Goal: Find specific page/section: Find specific page/section

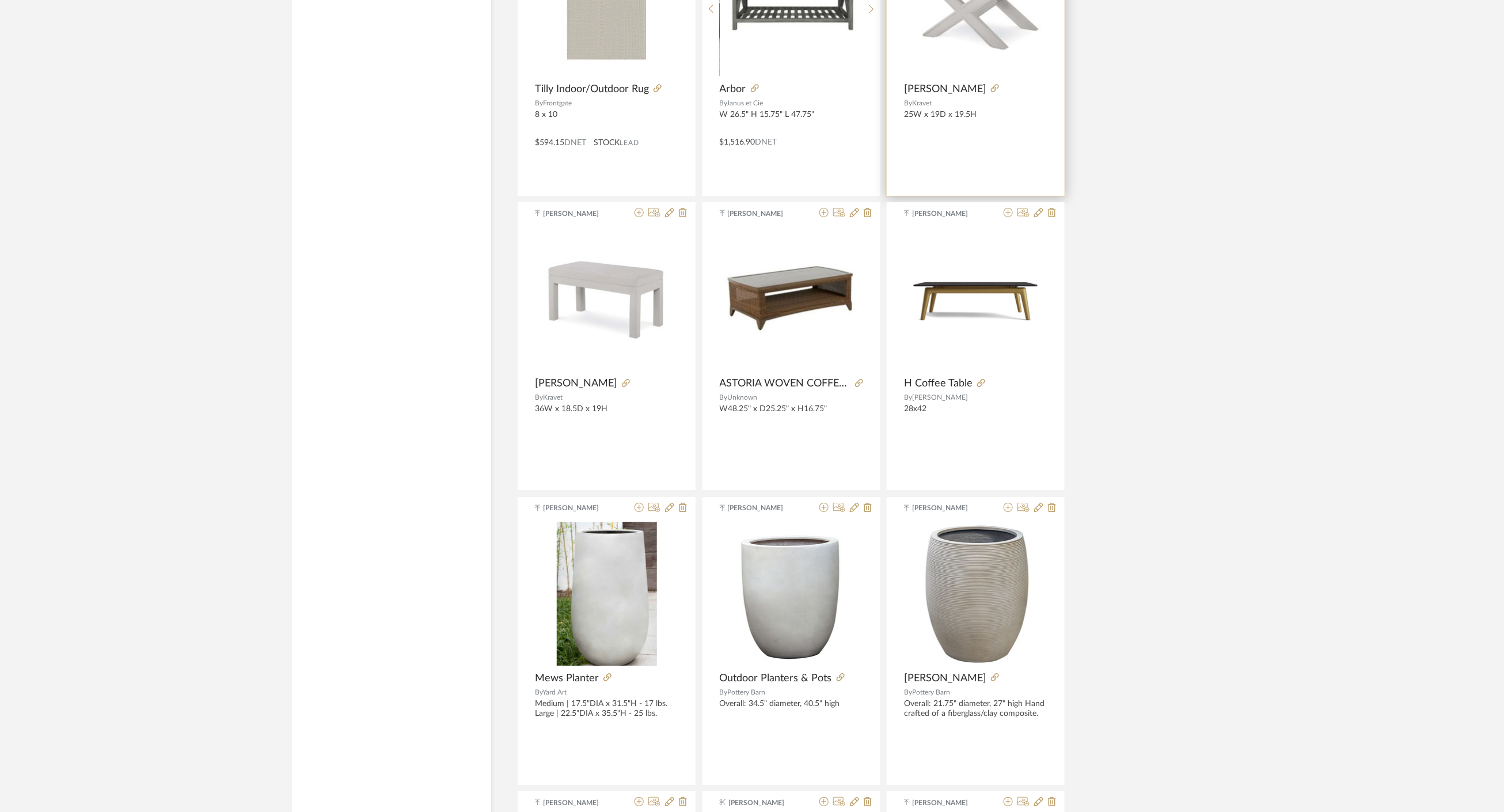
scroll to position [14344, 0]
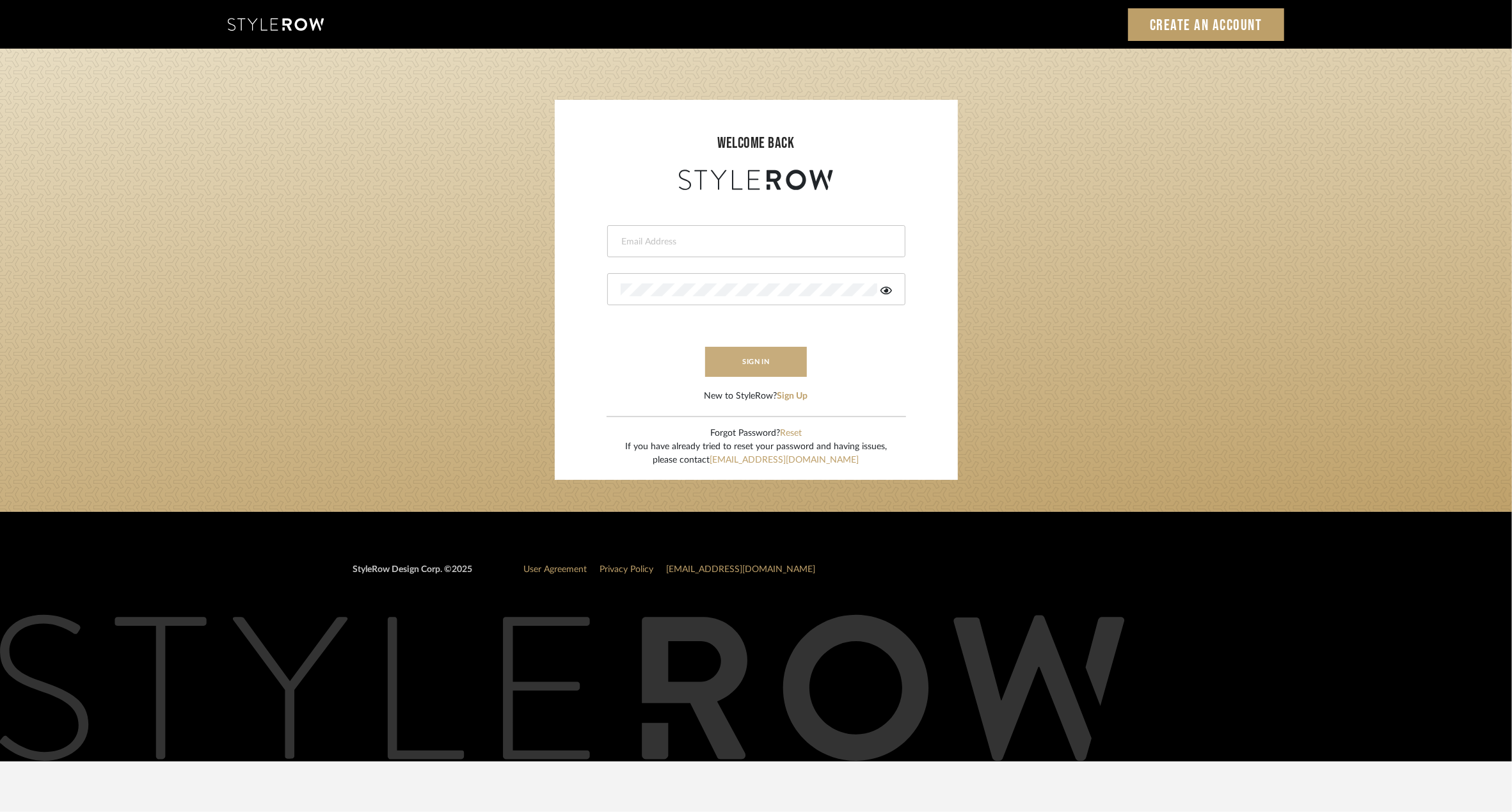
type input "riley@ceid.net"
click at [733, 368] on button "sign in" at bounding box center [756, 361] width 102 height 31
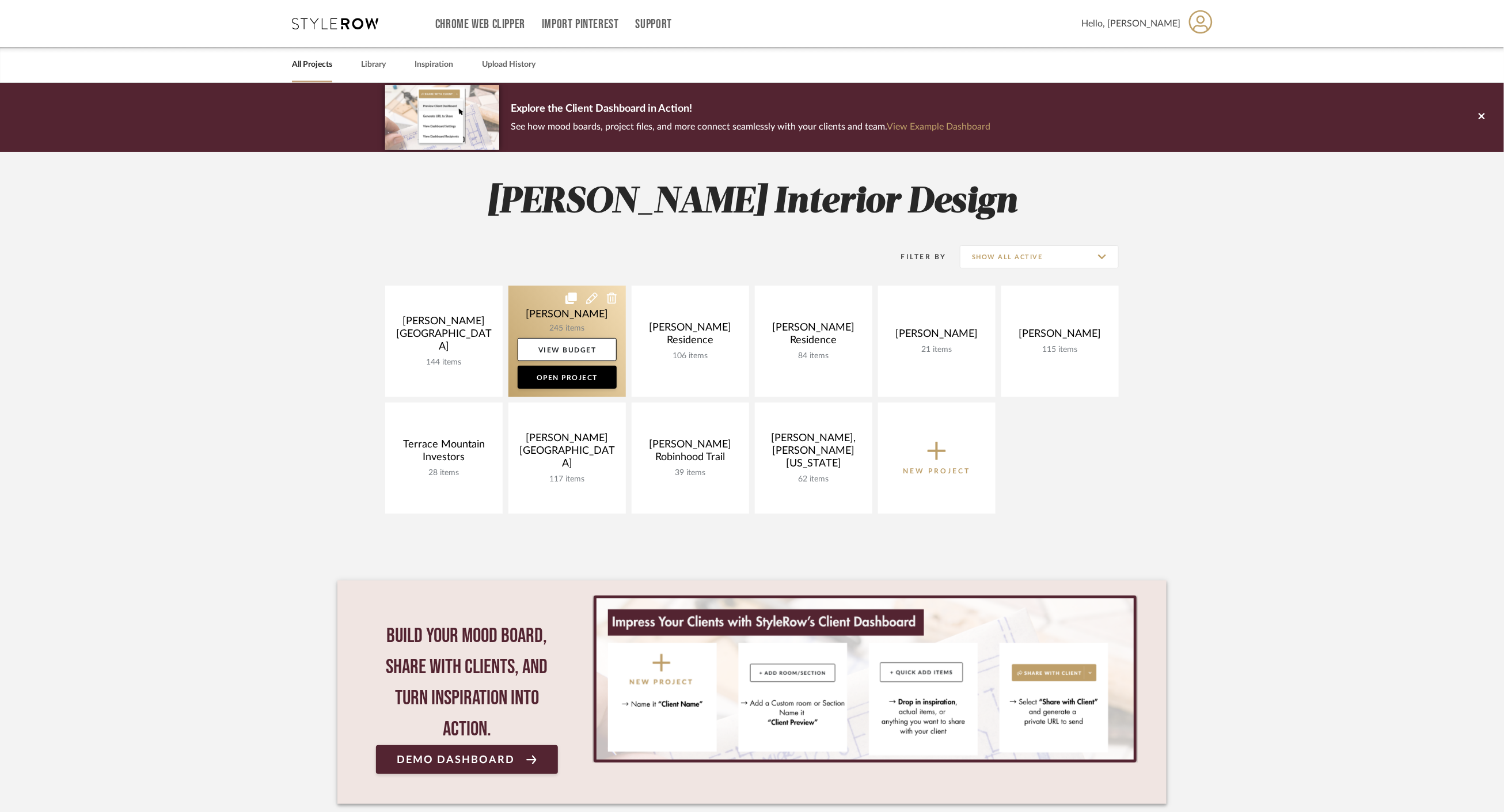
click at [536, 309] on link at bounding box center [567, 340] width 118 height 111
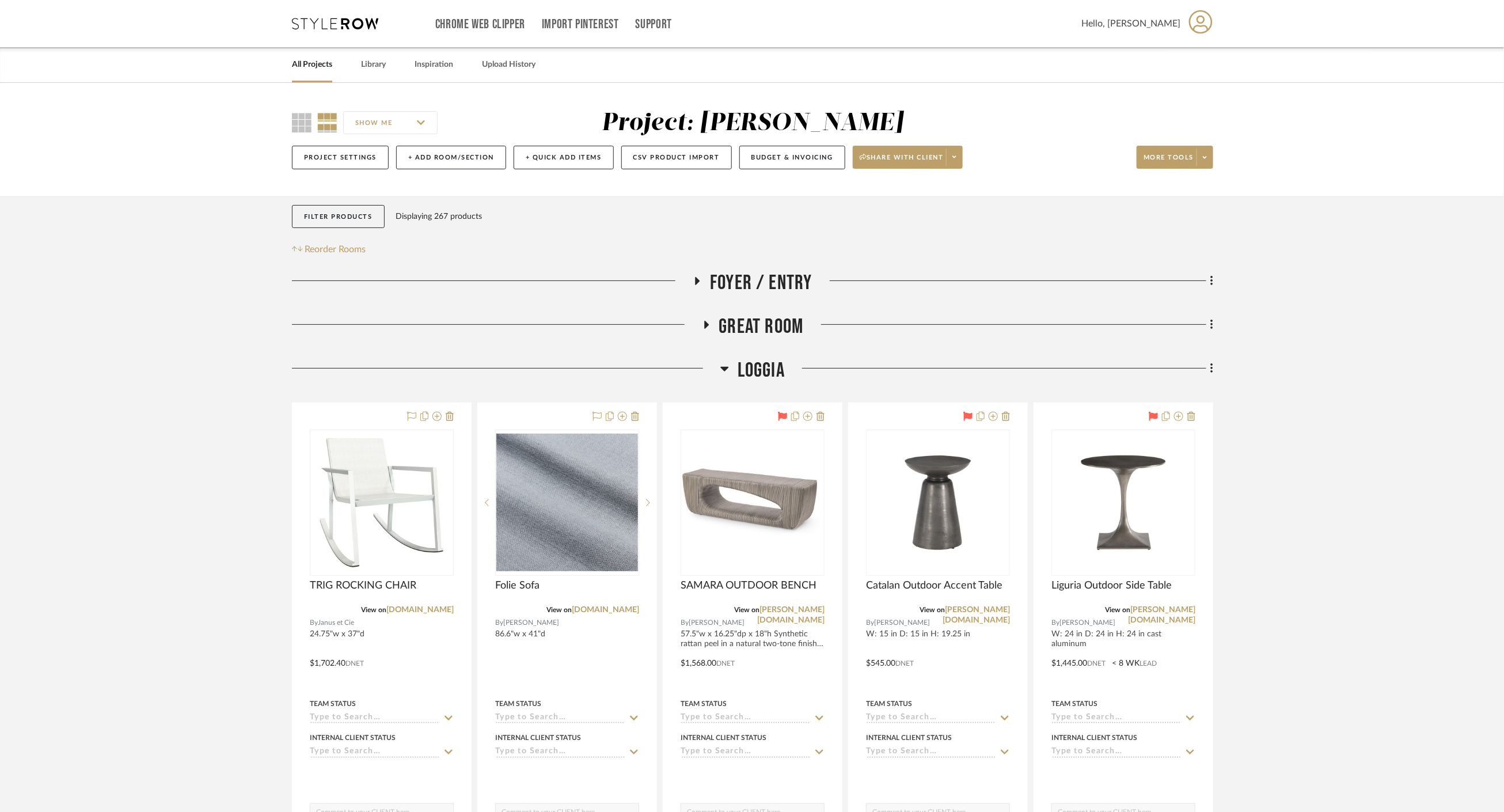
click at [770, 377] on span "Loggia" at bounding box center [761, 370] width 47 height 25
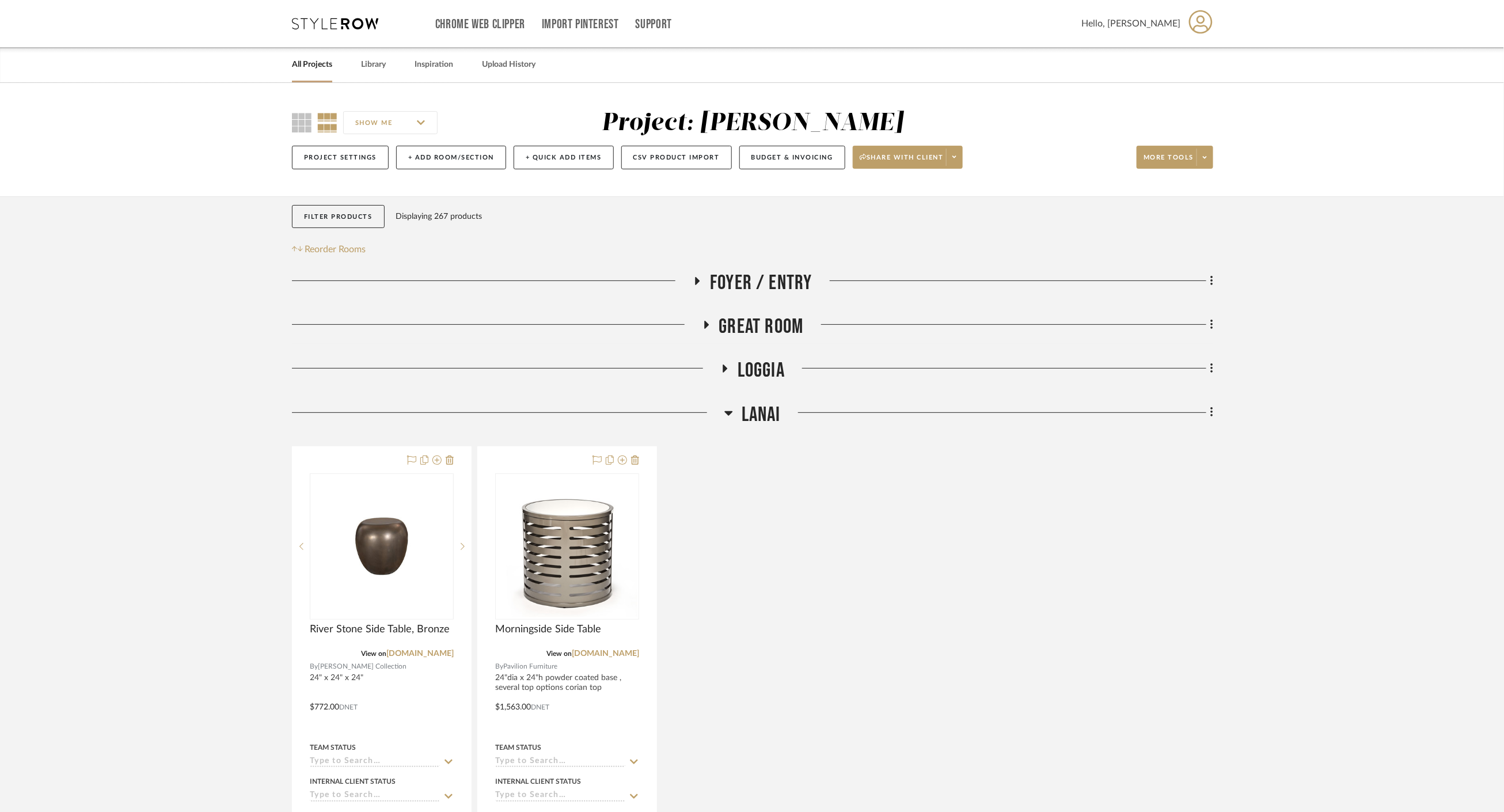
click at [776, 426] on span "Lanai" at bounding box center [761, 414] width 39 height 25
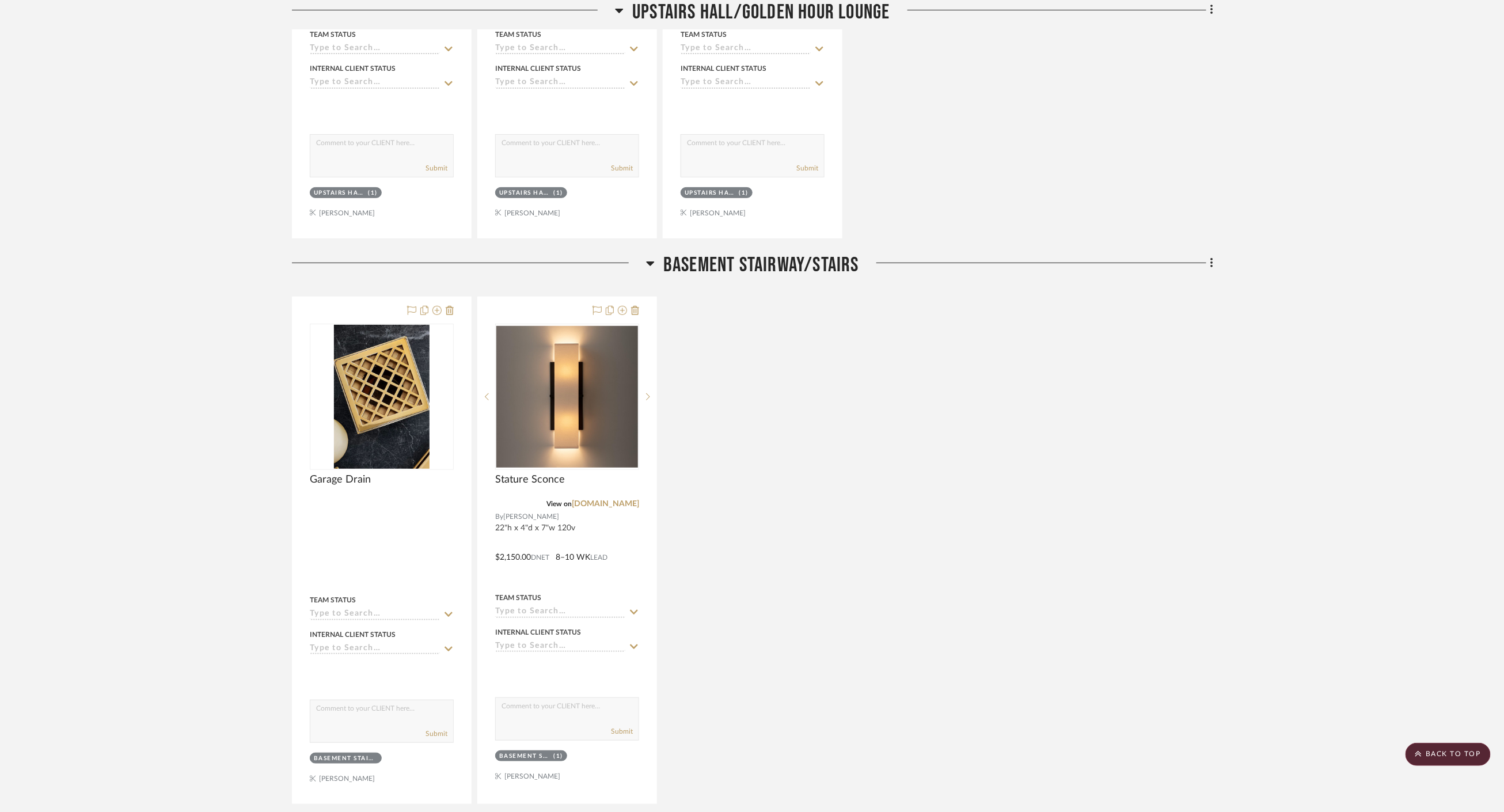
scroll to position [5181, 0]
